Goal: Information Seeking & Learning: Compare options

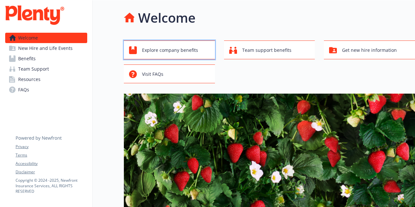
click at [174, 45] on span "Explore company benefits" at bounding box center [170, 50] width 56 height 12
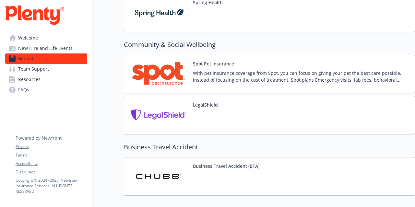
scroll to position [1228, 0]
click at [299, 81] on div "With pet insurance coverage from Spot, you can focus on giving your pet the bes…" at bounding box center [301, 79] width 217 height 18
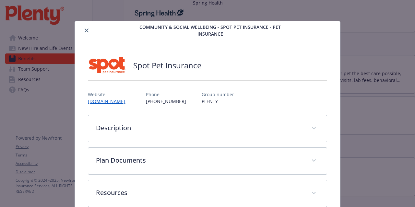
scroll to position [13, 0]
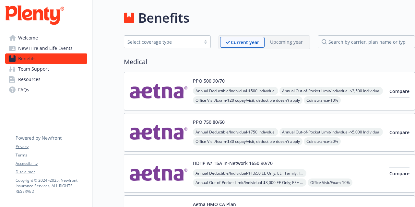
click at [330, 84] on div "PPO 500 90/70 Annual Deductible/Individual - $500 Individual Annual Out-of-Pock…" at bounding box center [288, 92] width 191 height 28
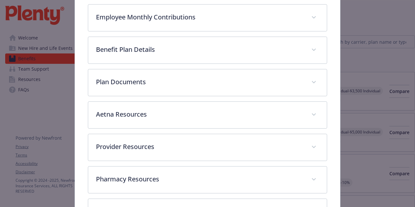
scroll to position [245, 0]
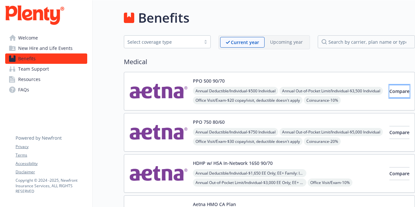
click at [390, 92] on span "Compare" at bounding box center [400, 91] width 20 height 6
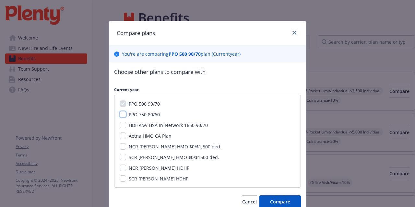
click at [120, 116] on input "PPO 750 80/60" at bounding box center [123, 114] width 6 height 6
checkbox input "true"
click at [278, 200] on span "Compare" at bounding box center [280, 202] width 20 height 6
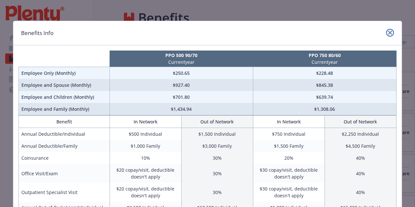
click at [389, 31] on icon "close" at bounding box center [390, 33] width 4 height 4
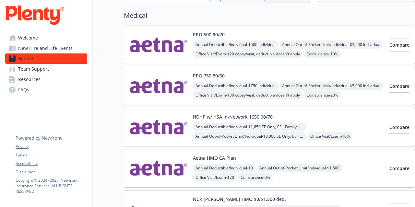
scroll to position [49, 0]
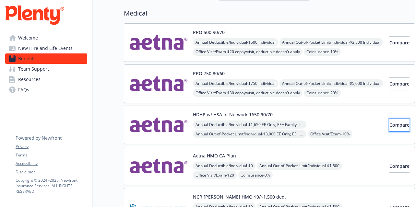
click at [396, 123] on span "Compare" at bounding box center [400, 125] width 20 height 6
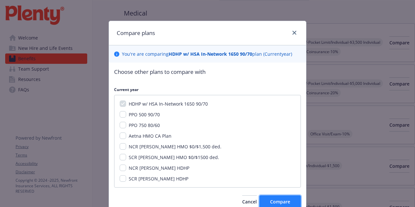
click at [293, 199] on button "Compare" at bounding box center [281, 202] width 42 height 13
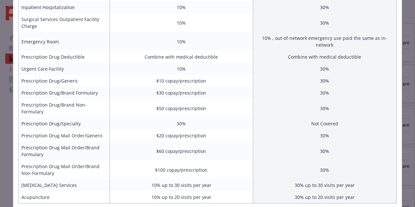
scroll to position [242, 0]
click at [407, 63] on div "Benefits Info HDHP w/ HSA In-Network 1650 90/70 Current year Employee Only (Mon…" at bounding box center [207, 103] width 415 height 207
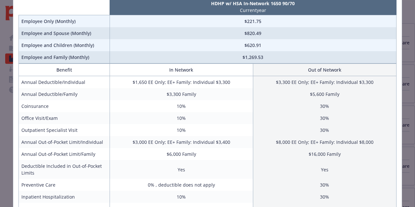
scroll to position [0, 0]
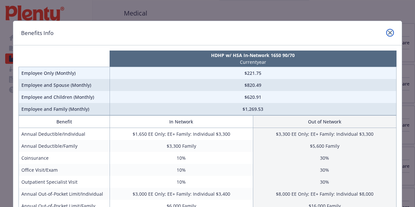
click at [390, 34] on icon "close" at bounding box center [390, 33] width 4 height 4
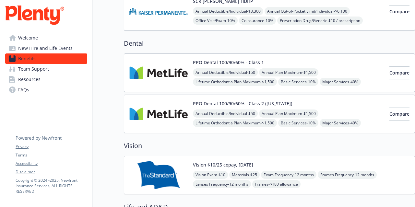
scroll to position [372, 0]
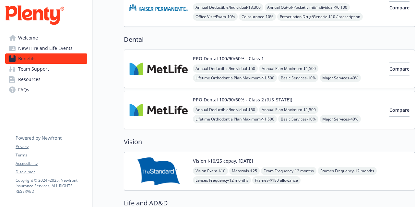
click at [356, 70] on div "Annual Deductible/Individual - $50 Annual Plan Maximum - $1,500 Lifetime Orthod…" at bounding box center [288, 78] width 191 height 27
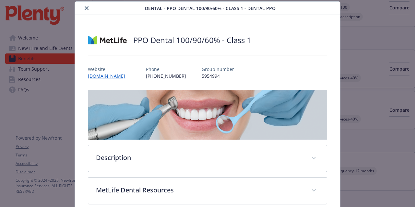
scroll to position [145, 0]
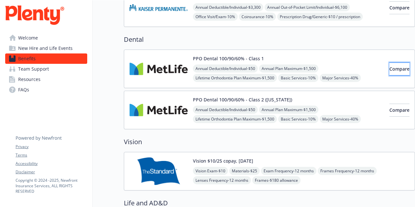
click at [392, 66] on span "Compare" at bounding box center [400, 69] width 20 height 6
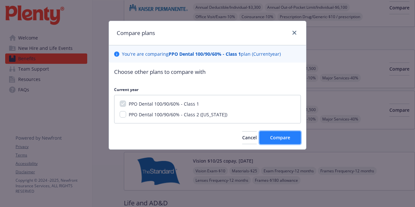
click at [289, 138] on span "Compare" at bounding box center [280, 138] width 20 height 6
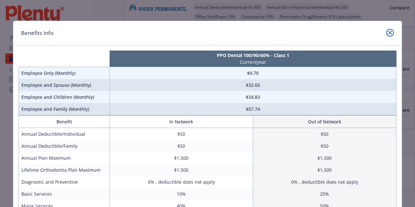
click at [390, 33] on link "close" at bounding box center [390, 33] width 8 height 8
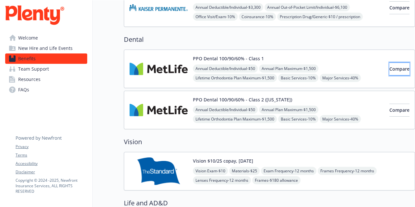
click at [394, 66] on span "Compare" at bounding box center [400, 69] width 20 height 6
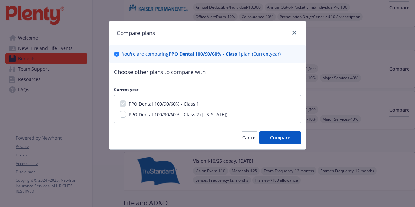
click at [176, 115] on span "PPO Dental 100/90/60% - Class 2 ([US_STATE])" at bounding box center [178, 115] width 99 height 6
click at [126, 115] on input "PPO Dental 100/90/60% - Class 2 ([US_STATE])" at bounding box center [123, 114] width 6 height 6
checkbox input "true"
click at [287, 138] on span "Compare" at bounding box center [280, 138] width 20 height 6
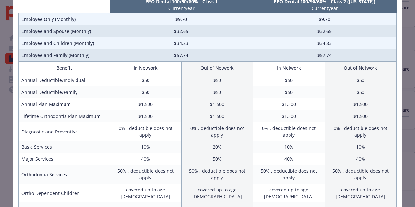
scroll to position [73, 0]
